Goal: Check status: Check status

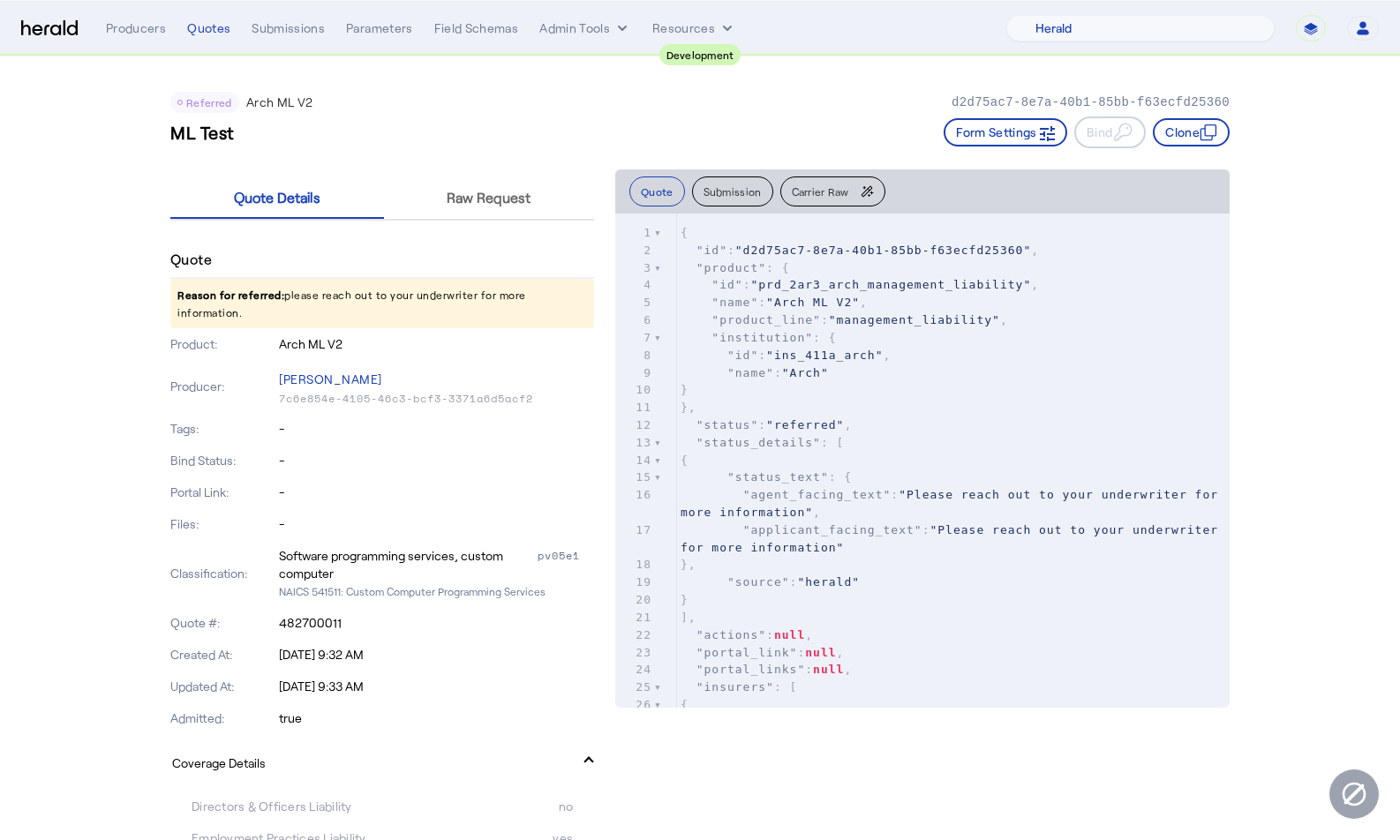
select select "pfm_2v8p_herald_api"
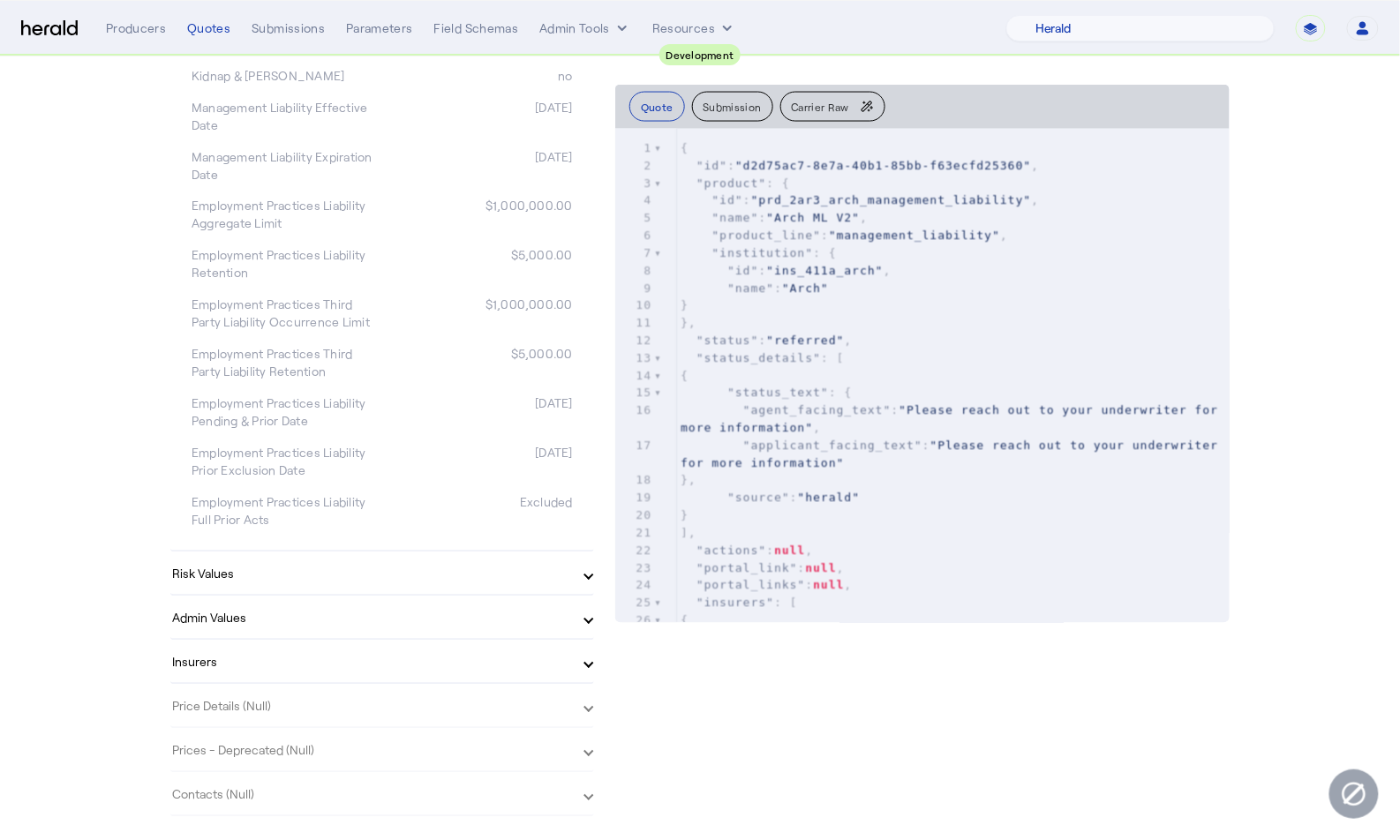
click at [1173, 334] on pre ""status" : "referred" ," at bounding box center [953, 339] width 552 height 17
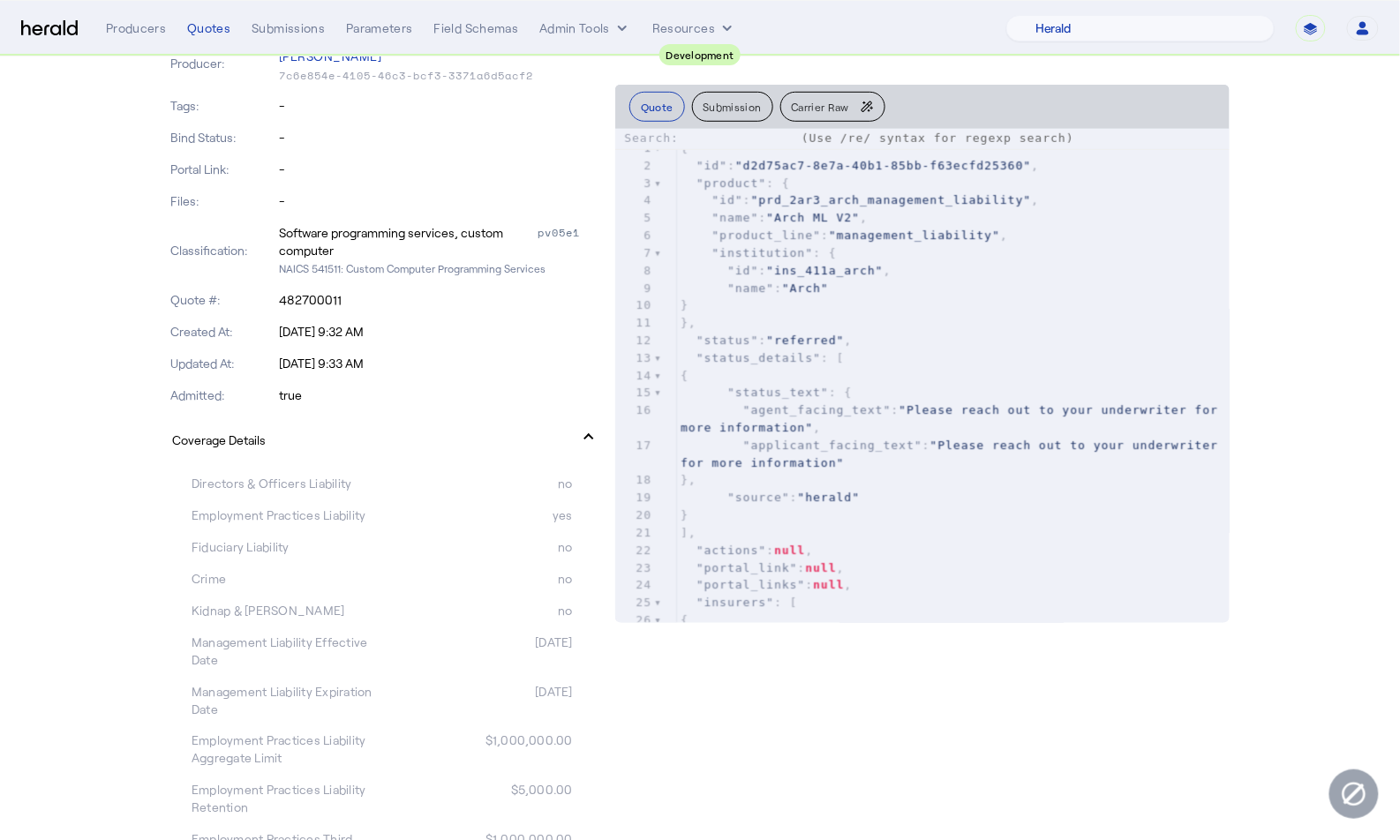
scroll to position [0, 0]
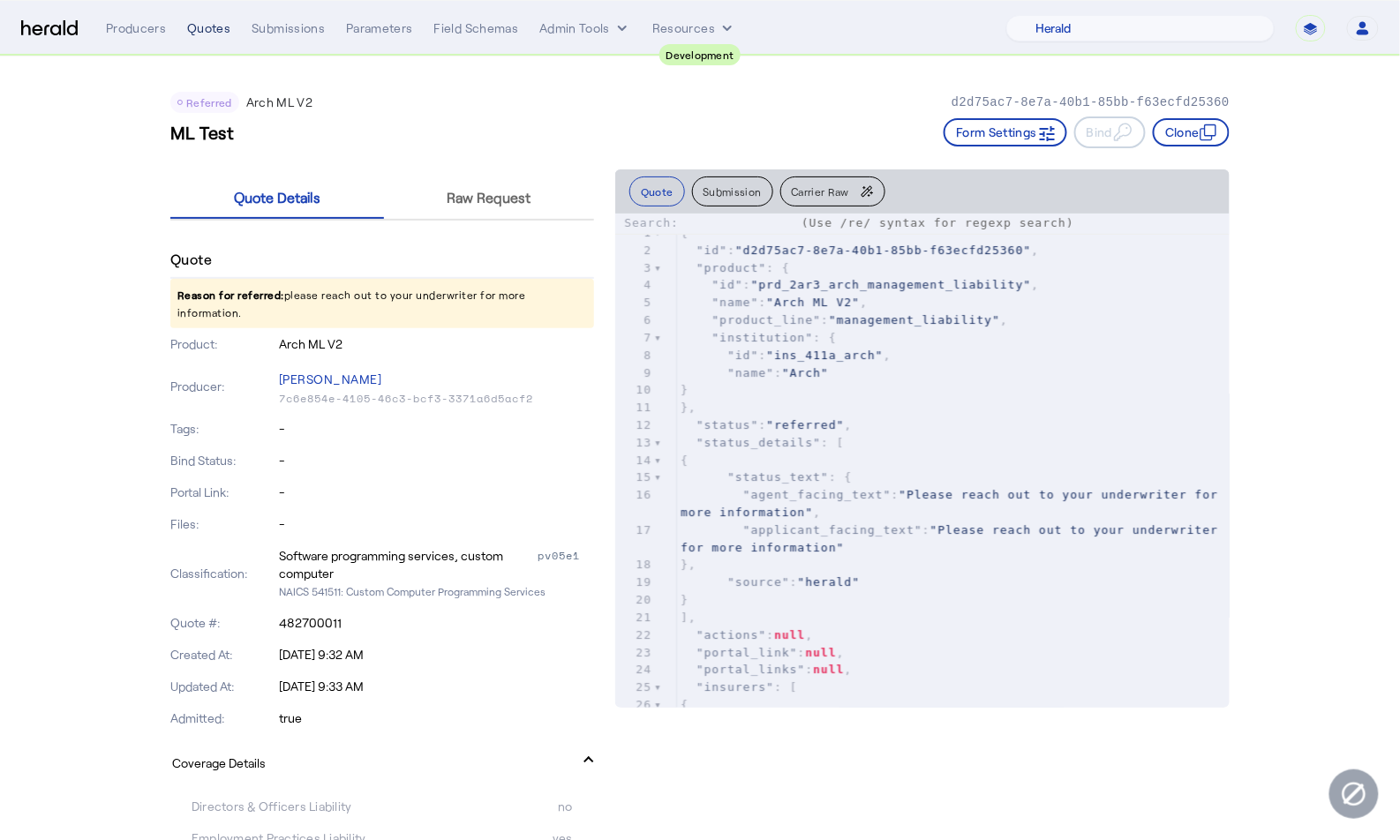
click at [202, 27] on div "Quotes" at bounding box center [209, 27] width 43 height 17
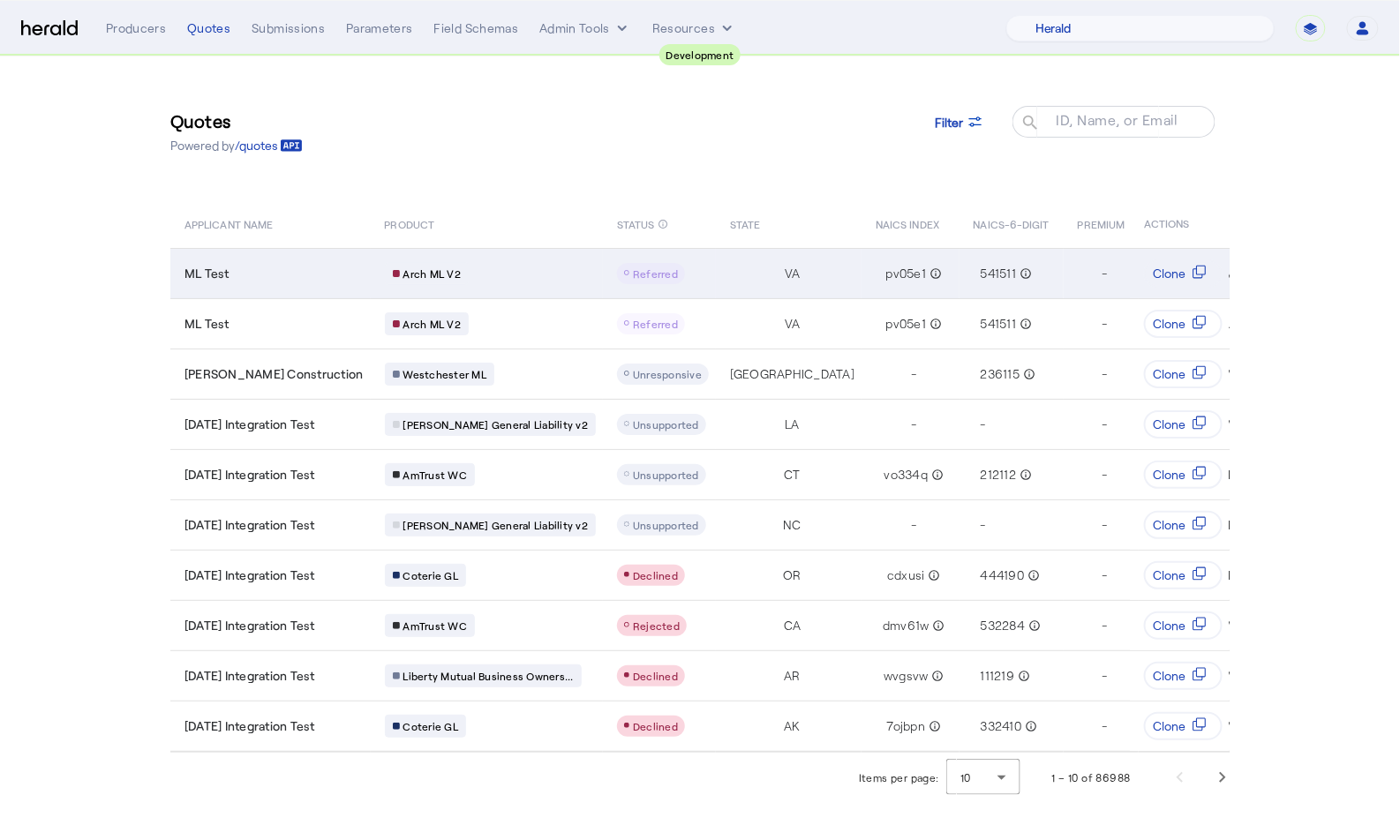
click at [300, 278] on div "ML Test" at bounding box center [274, 272] width 179 height 17
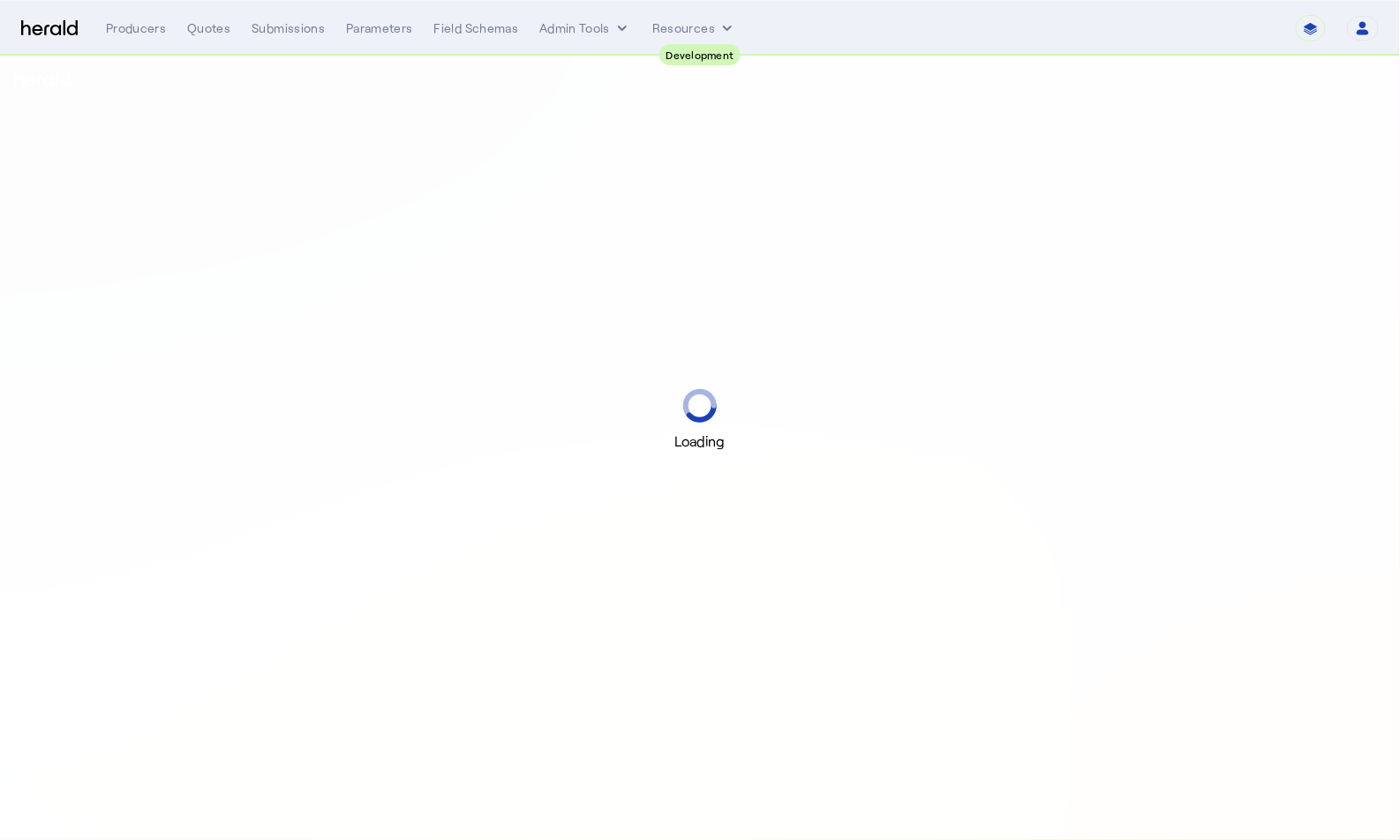
select select "pfm_2v8p_herald_api"
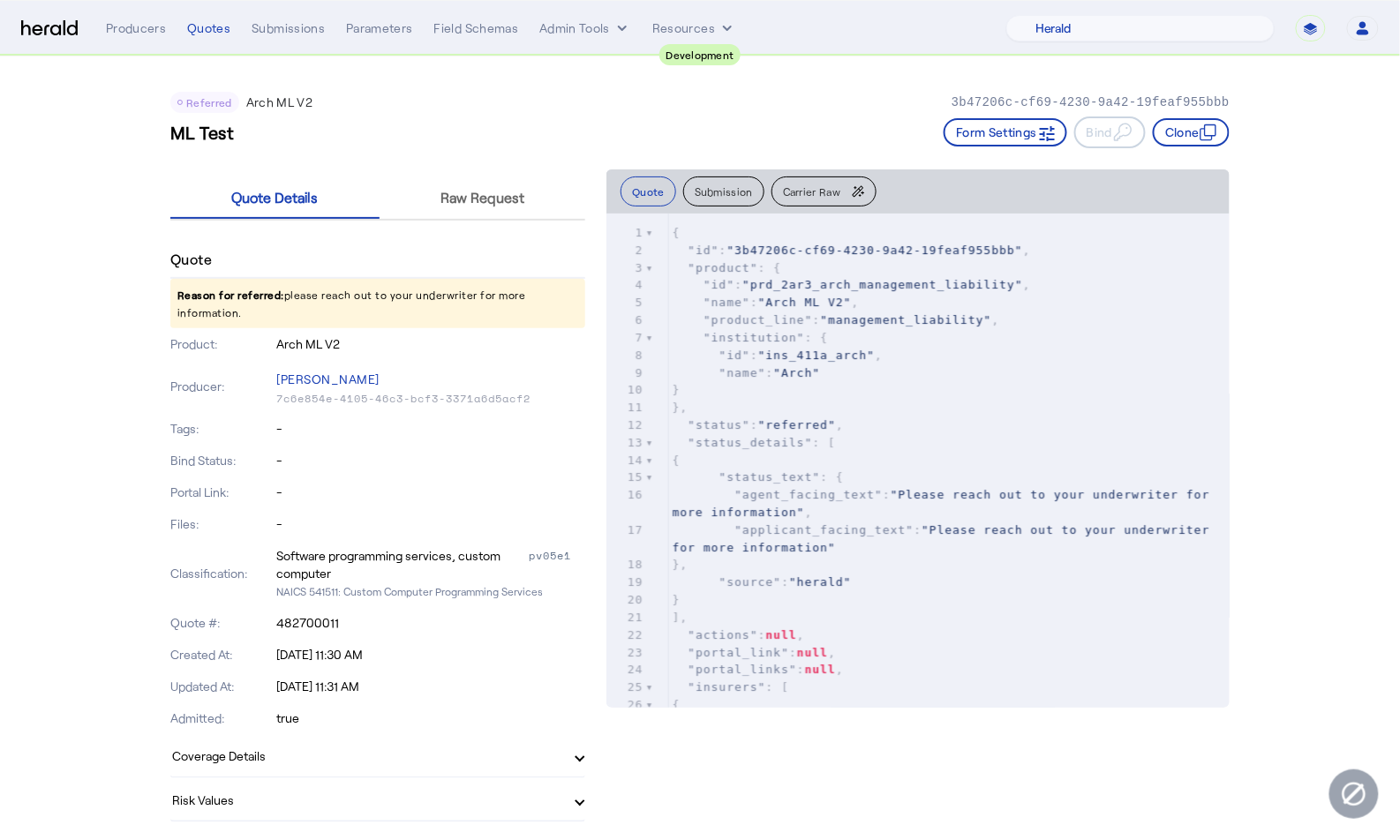
click at [397, 746] on mat-panel-title "Coverage Details" at bounding box center [367, 755] width 390 height 18
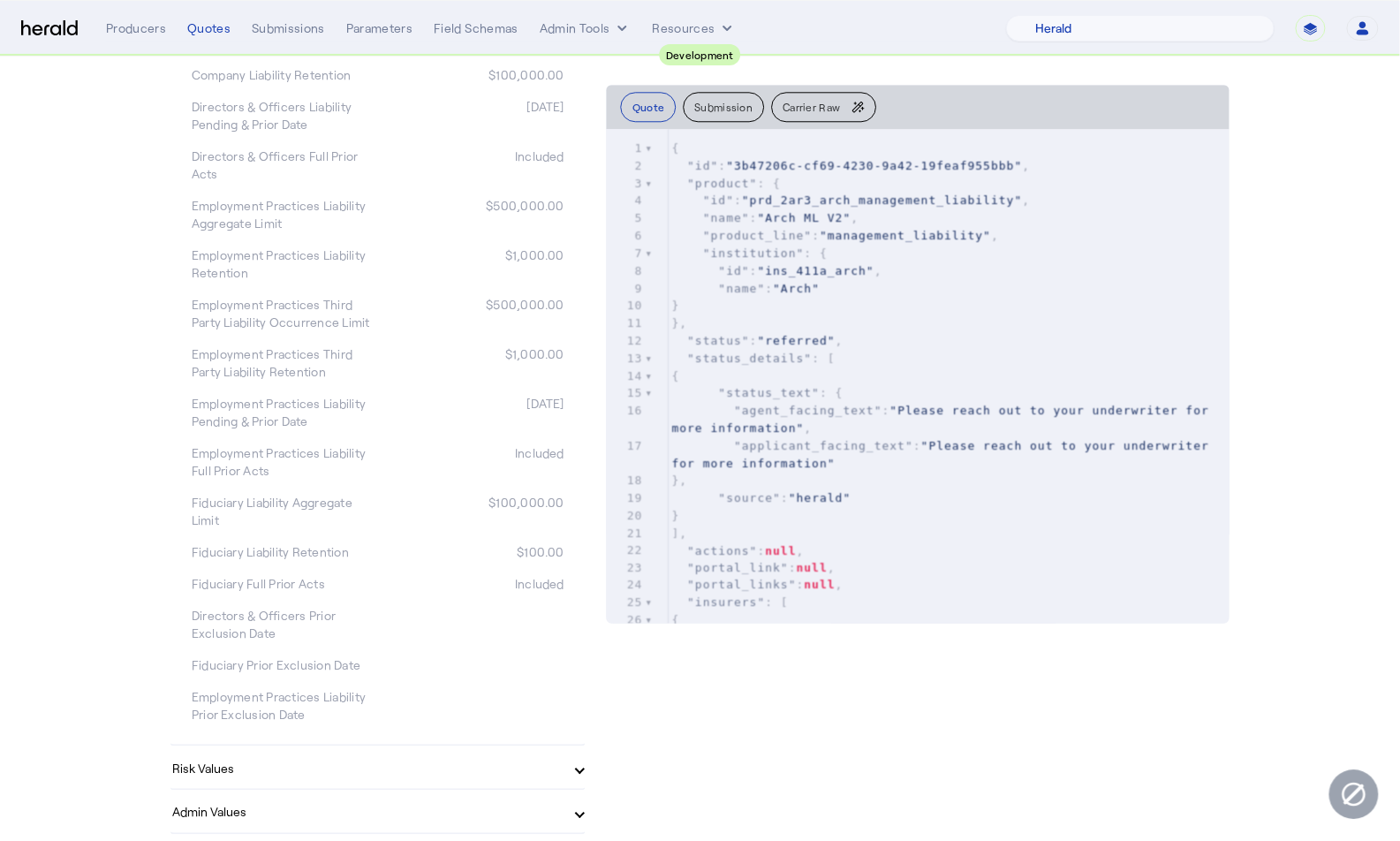
scroll to position [1300, 0]
